Goal: Entertainment & Leisure: Consume media (video, audio)

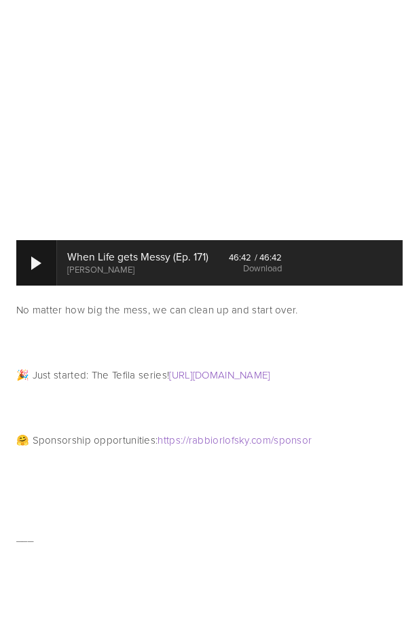
scroll to position [65, 0]
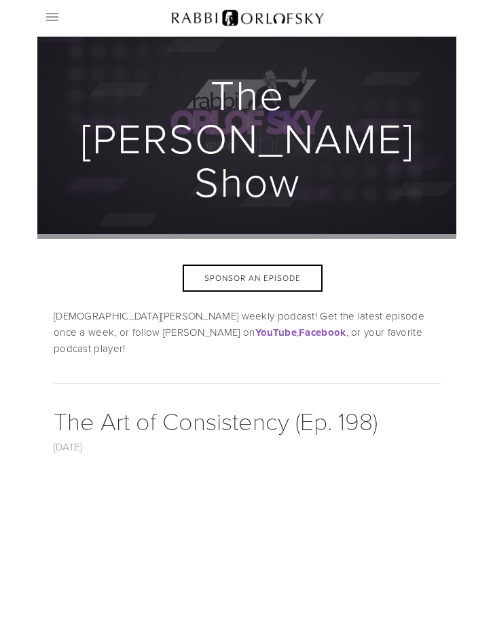
scroll to position [339, 0]
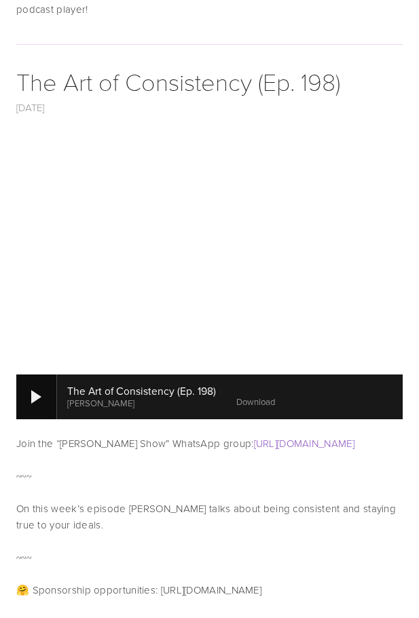
click at [35, 390] on div at bounding box center [36, 397] width 10 height 14
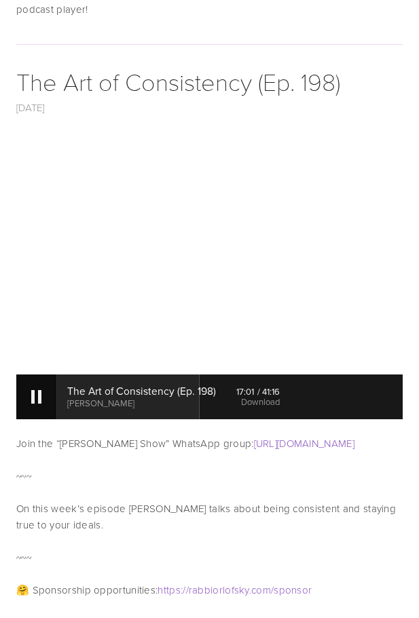
click at [37, 375] on div at bounding box center [36, 397] width 41 height 45
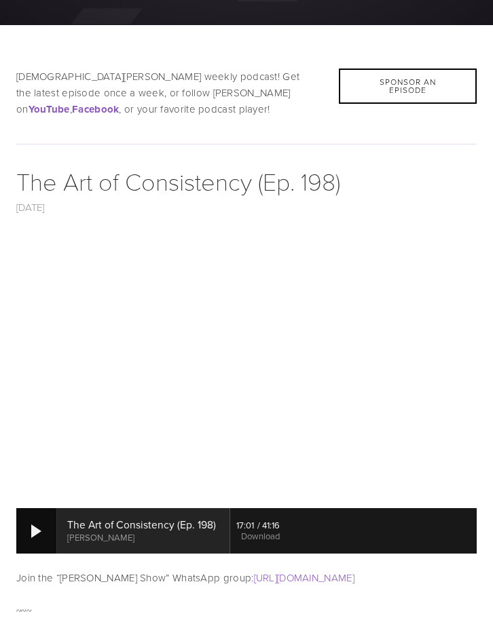
click at [33, 530] on div at bounding box center [36, 532] width 10 height 14
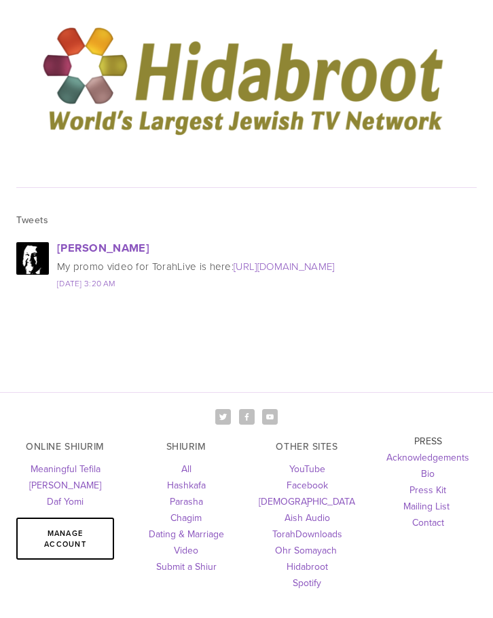
scroll to position [4618, 0]
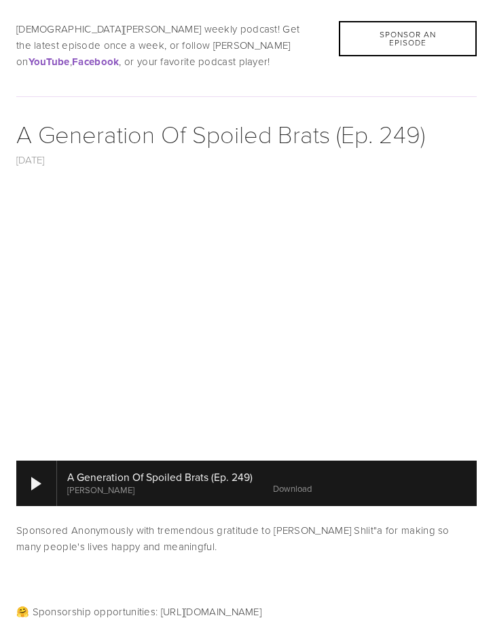
scroll to position [543, 0]
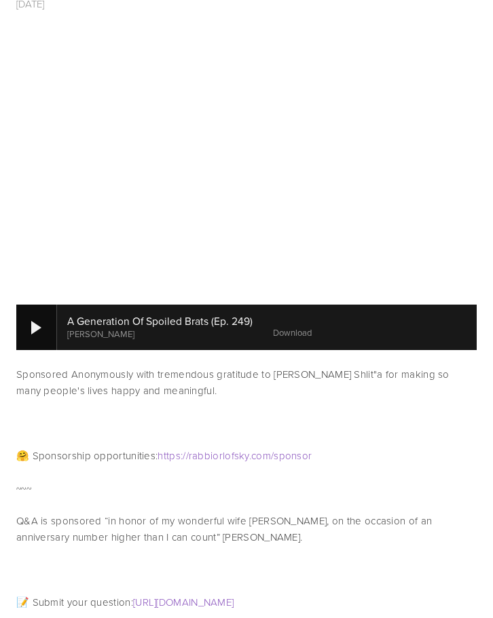
click at [41, 326] on div at bounding box center [36, 328] width 10 height 14
click at [42, 326] on div at bounding box center [36, 327] width 41 height 45
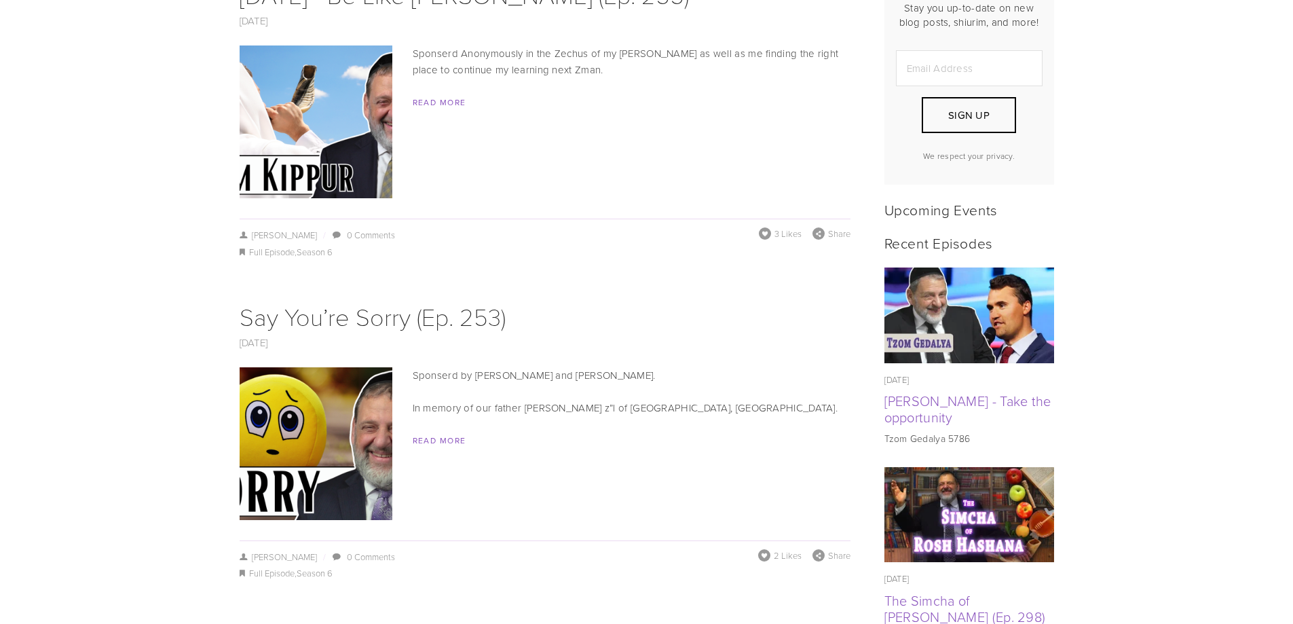
scroll to position [271, 0]
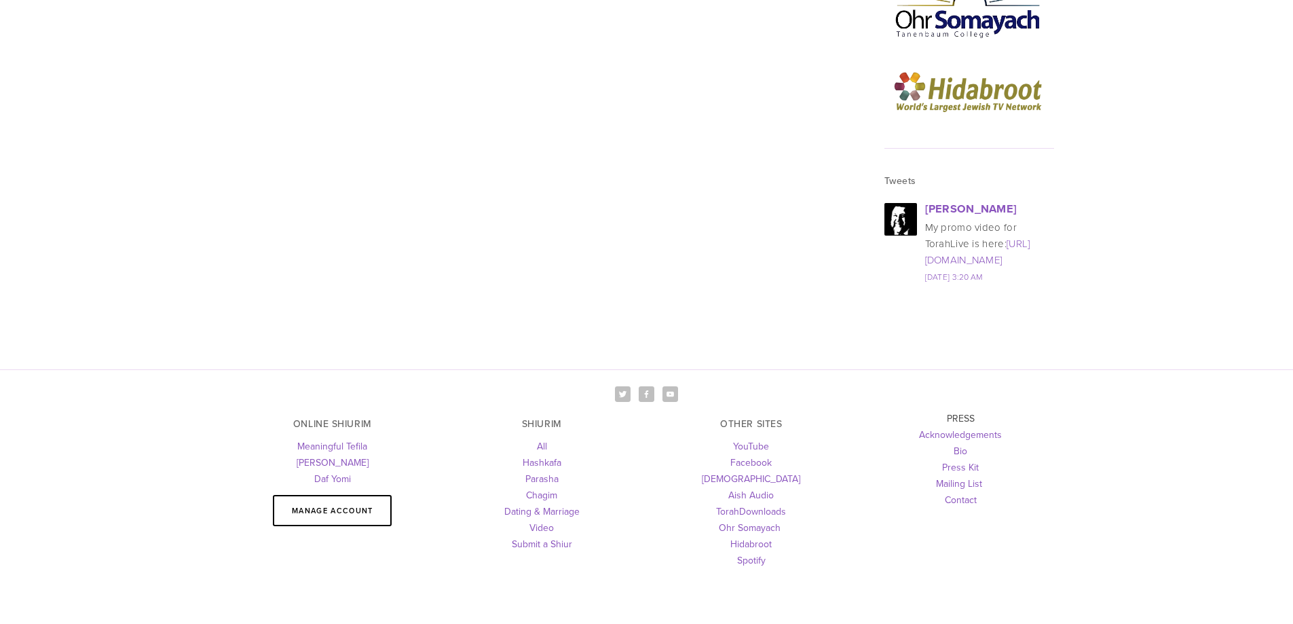
scroll to position [1793, 0]
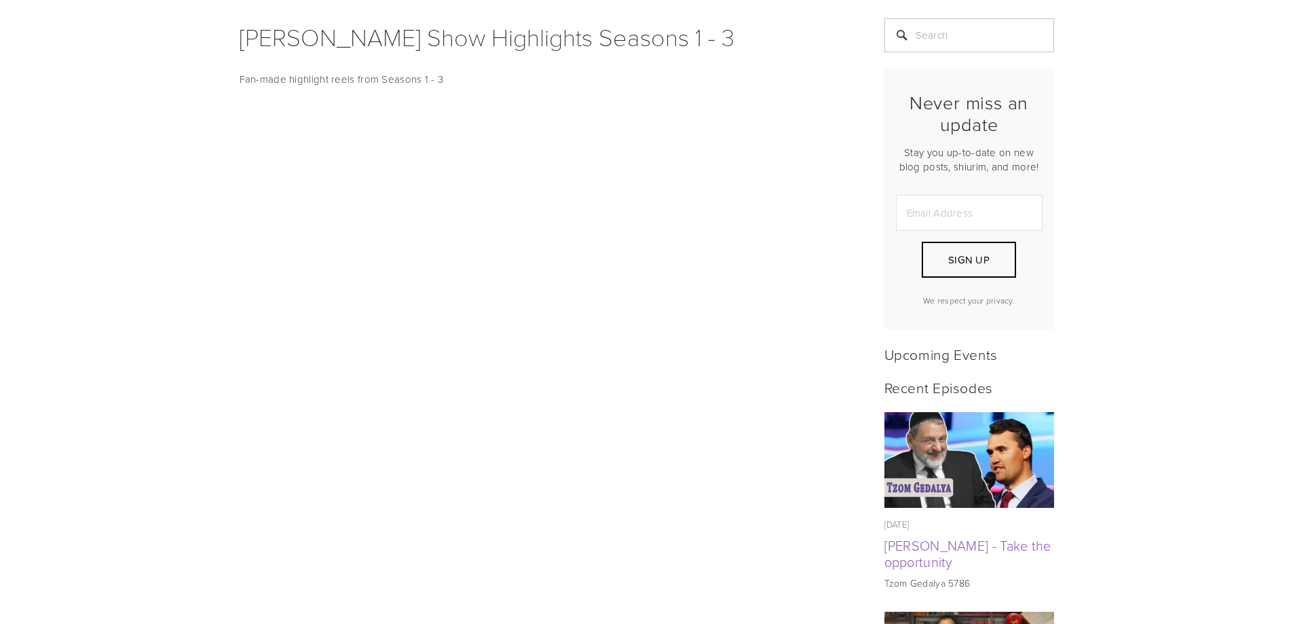
scroll to position [261, 0]
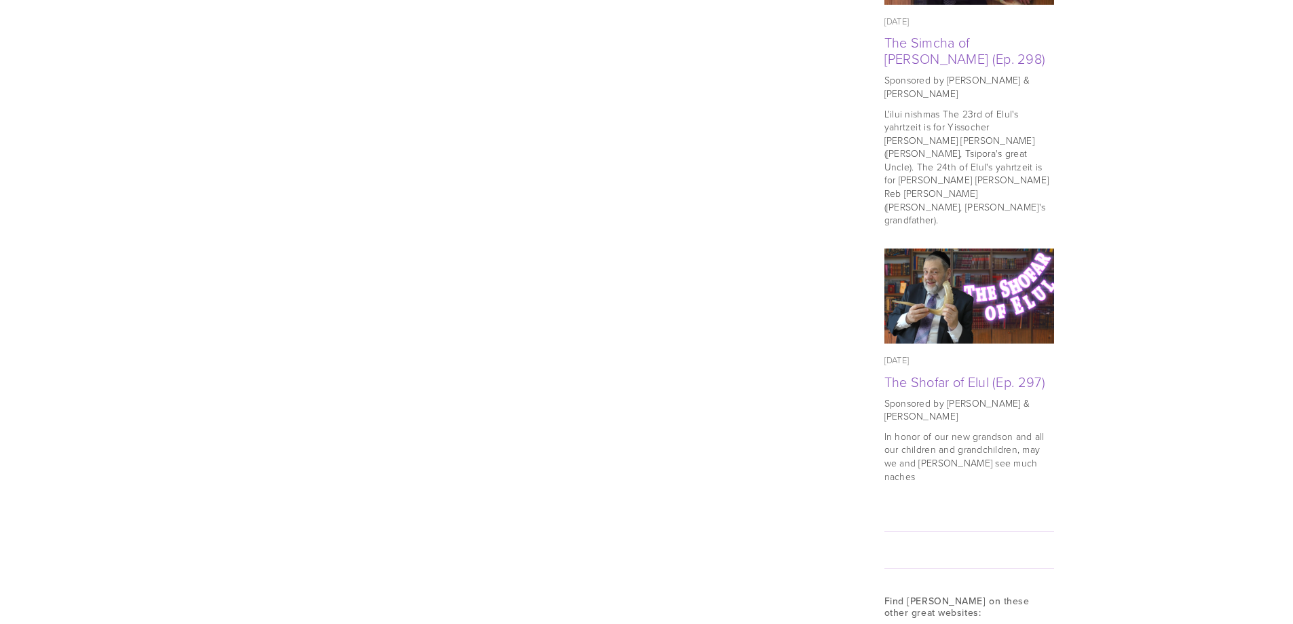
scroll to position [1154, 0]
